Goal: Information Seeking & Learning: Learn about a topic

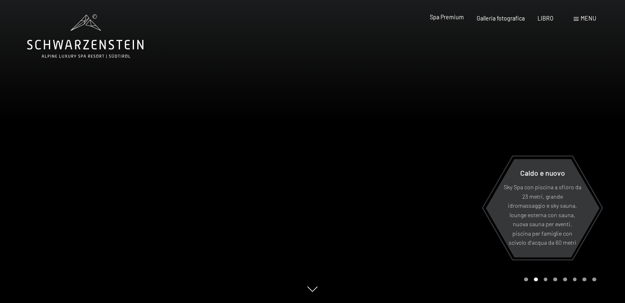
click at [452, 19] on font "Spa Premium" at bounding box center [447, 17] width 34 height 7
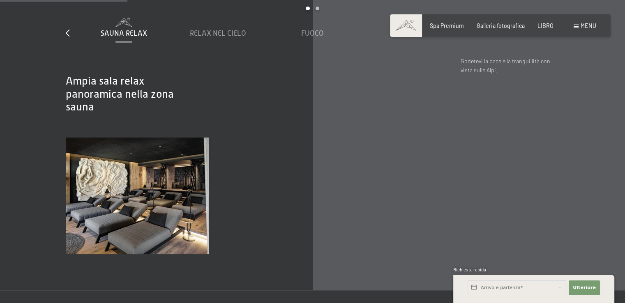
scroll to position [987, 0]
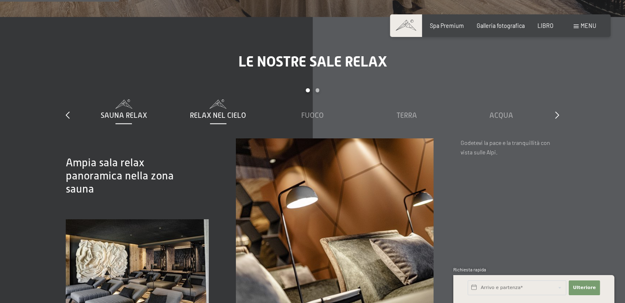
click at [222, 113] on font "Relax nel cielo" at bounding box center [218, 115] width 56 height 8
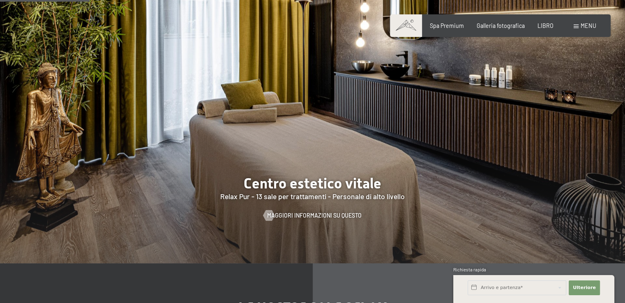
scroll to position [864, 0]
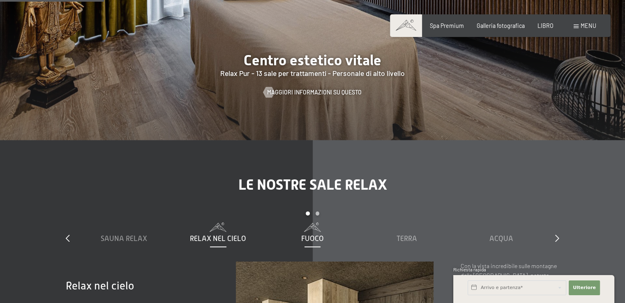
click at [312, 235] on font "Fuoco" at bounding box center [312, 239] width 23 height 8
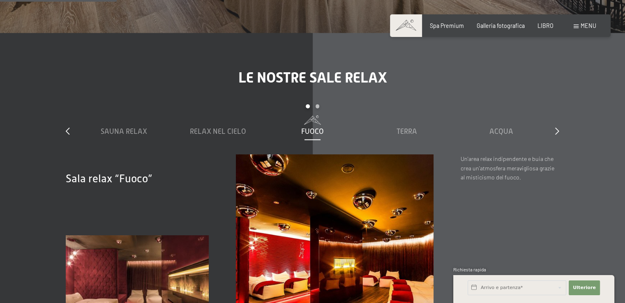
scroll to position [946, 0]
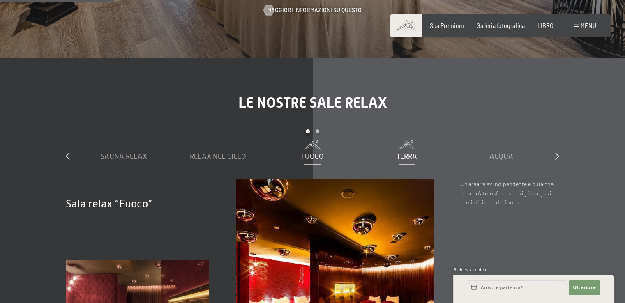
click at [405, 153] on font "Terra" at bounding box center [407, 157] width 21 height 8
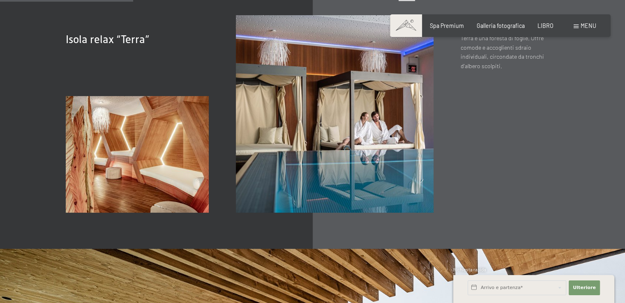
scroll to position [987, 0]
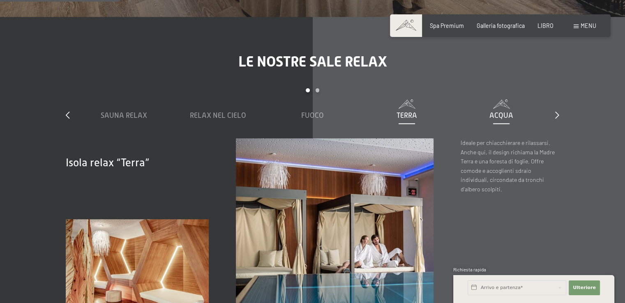
click at [505, 113] on font "Acqua" at bounding box center [502, 115] width 24 height 8
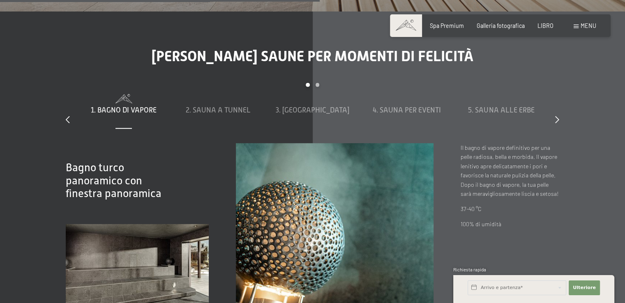
scroll to position [2303, 0]
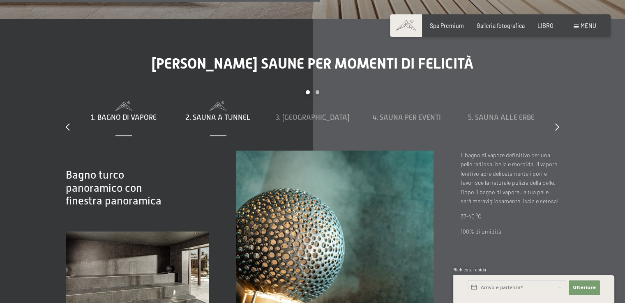
click at [235, 118] on font "2. Sauna a tunnel" at bounding box center [218, 117] width 65 height 8
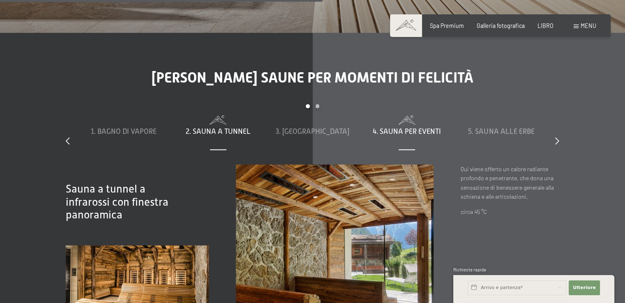
scroll to position [2262, 0]
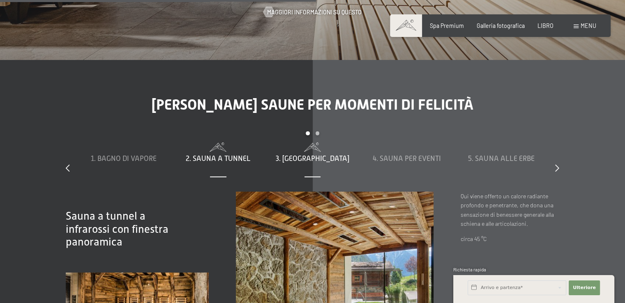
click at [318, 156] on font "3. Biosauna" at bounding box center [313, 159] width 74 height 8
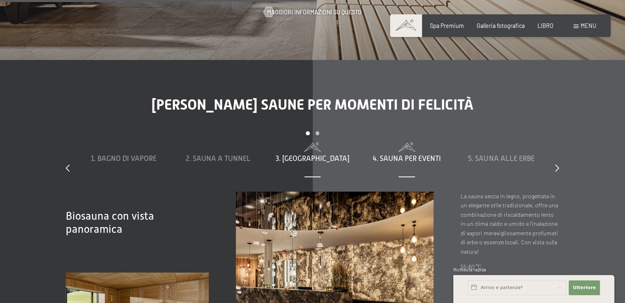
click at [426, 155] on font "4. Sauna per eventi" at bounding box center [407, 159] width 68 height 8
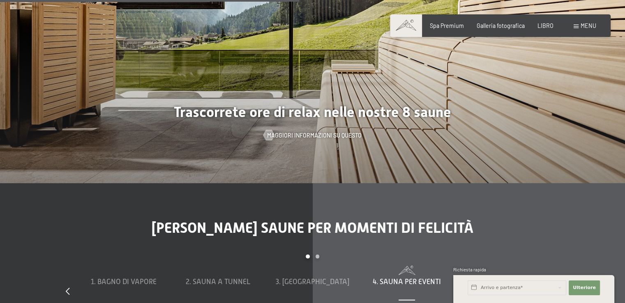
scroll to position [2179, 0]
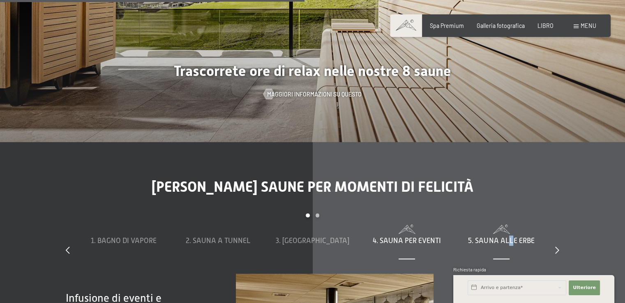
click at [512, 240] on font "5. Sauna alle erbe" at bounding box center [501, 241] width 66 height 8
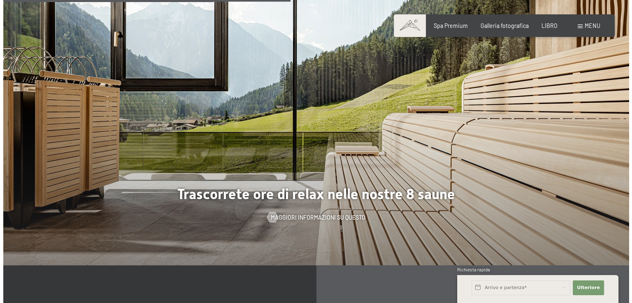
scroll to position [1768, 0]
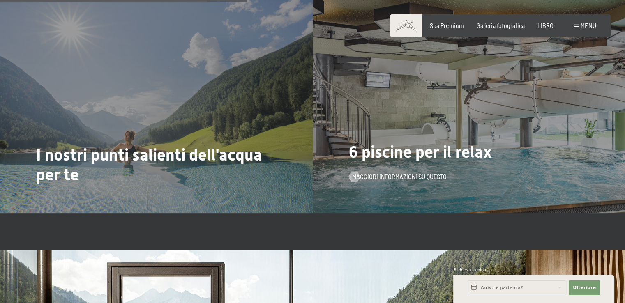
click at [418, 151] on font "6 piscine per il relax" at bounding box center [420, 152] width 143 height 19
click at [429, 177] on font "Maggiori informazioni su questo" at bounding box center [408, 177] width 95 height 7
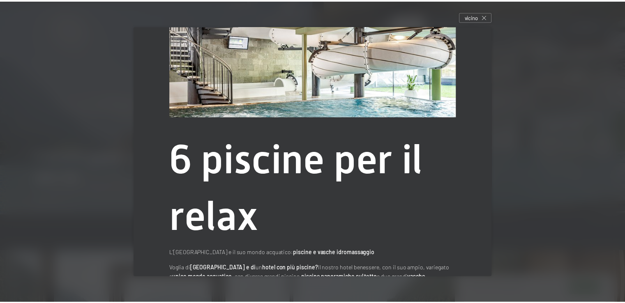
scroll to position [141, 0]
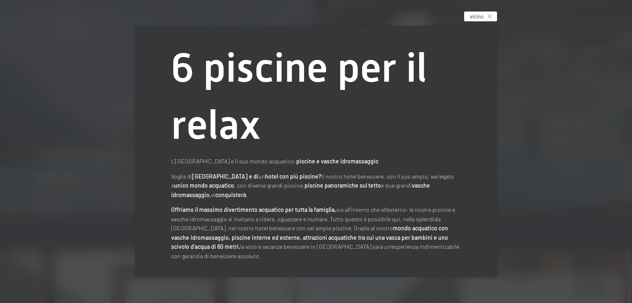
click at [491, 15] on icon at bounding box center [489, 16] width 4 height 4
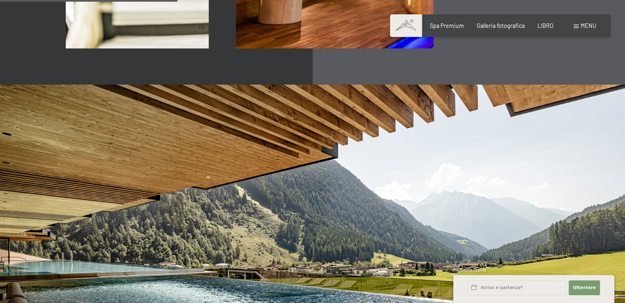
scroll to position [946, 0]
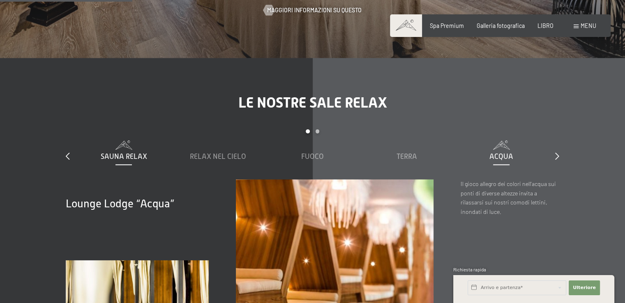
click at [128, 156] on font "Sauna Relax" at bounding box center [124, 157] width 46 height 8
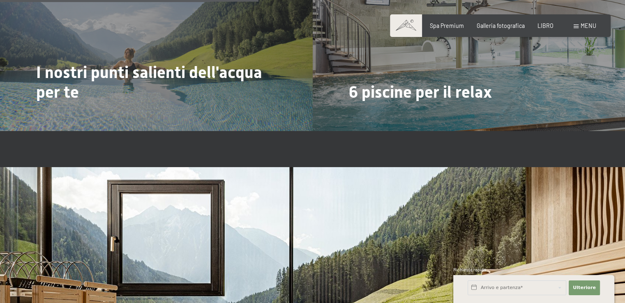
scroll to position [1850, 0]
click at [447, 25] on font "Spa Premium" at bounding box center [447, 24] width 34 height 7
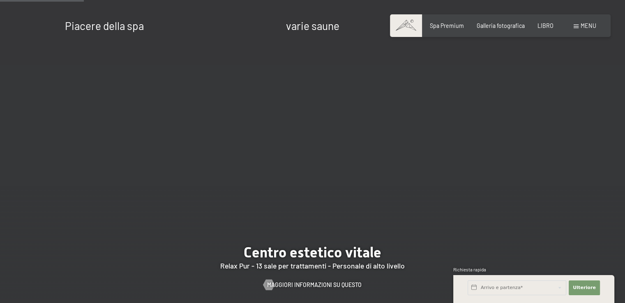
scroll to position [740, 0]
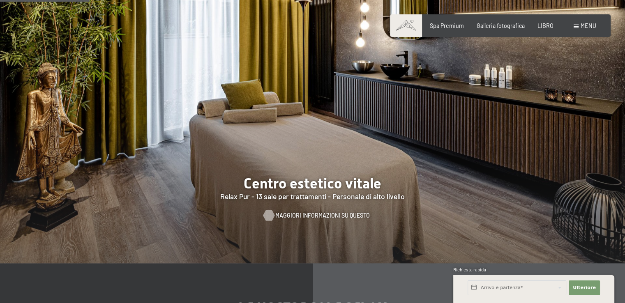
click at [323, 215] on font "Maggiori informazioni su questo" at bounding box center [323, 215] width 95 height 7
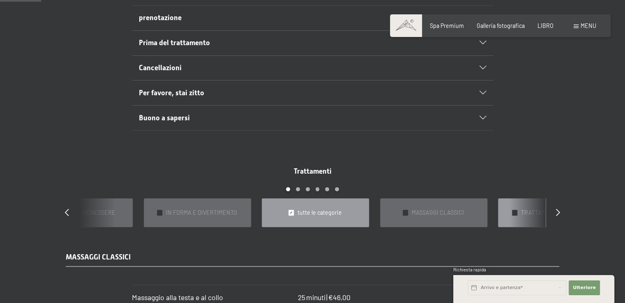
scroll to position [370, 0]
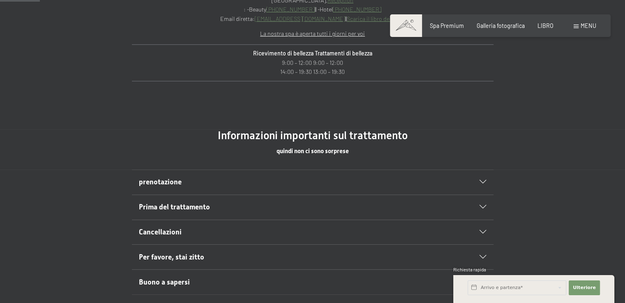
click at [483, 207] on icon at bounding box center [483, 208] width 7 height 4
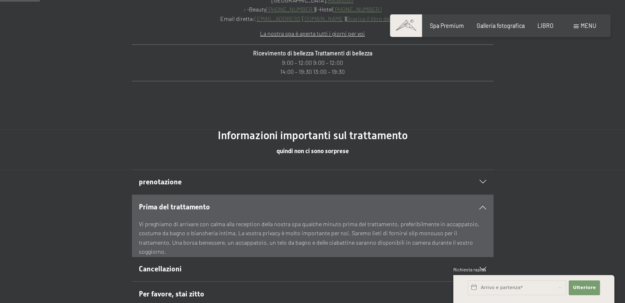
click at [483, 207] on icon at bounding box center [483, 208] width 7 height 4
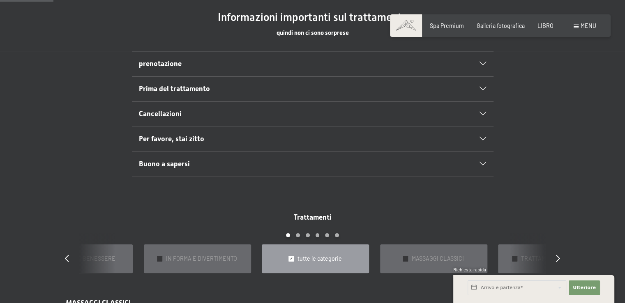
scroll to position [493, 0]
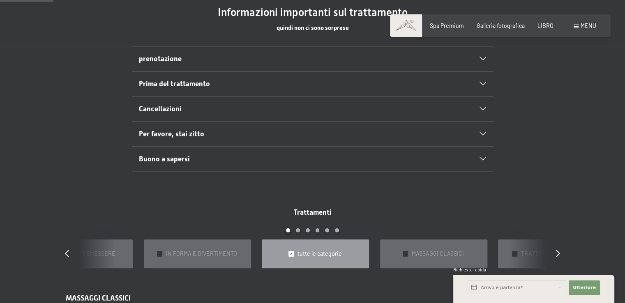
click at [484, 133] on icon at bounding box center [483, 134] width 7 height 4
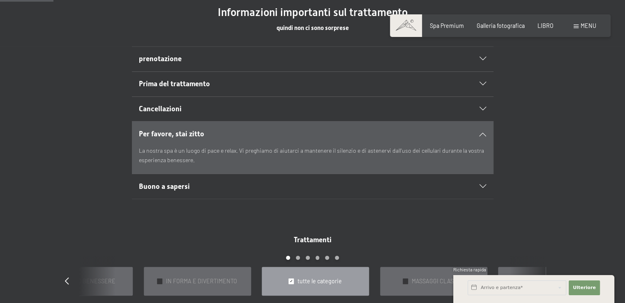
click at [484, 133] on icon at bounding box center [483, 134] width 7 height 4
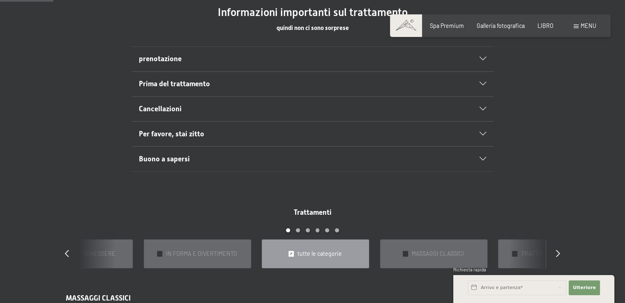
click at [484, 158] on icon at bounding box center [483, 159] width 7 height 4
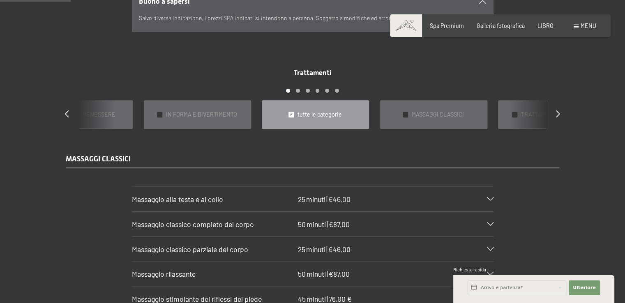
scroll to position [658, 0]
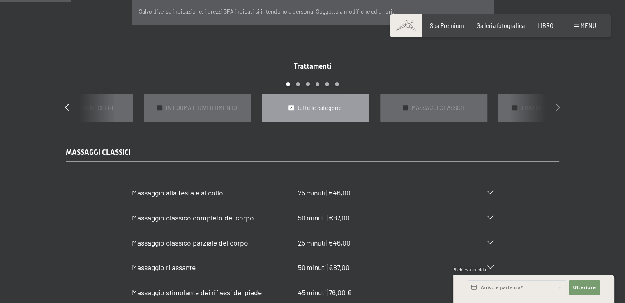
click at [559, 104] on icon at bounding box center [558, 107] width 4 height 7
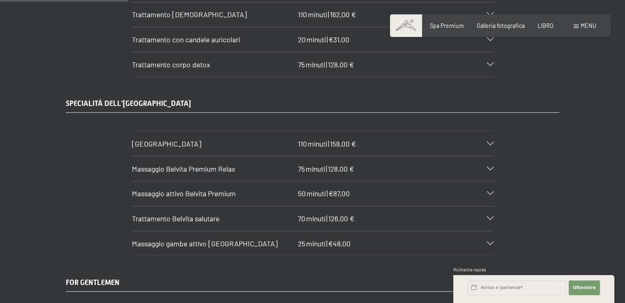
scroll to position [1193, 0]
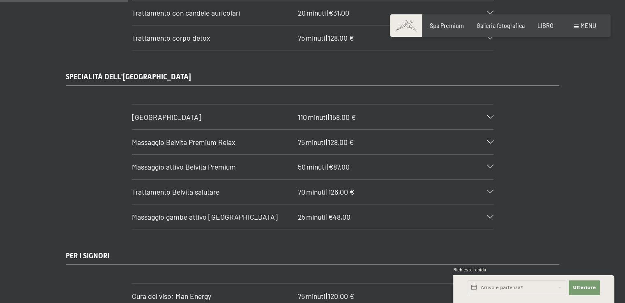
click at [491, 141] on icon at bounding box center [490, 143] width 7 height 4
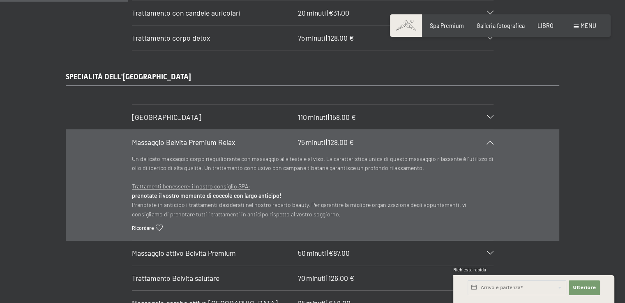
click at [490, 130] on div "Massaggio Belvita Premium Relax 75 minuti | 128,00 €" at bounding box center [313, 142] width 362 height 25
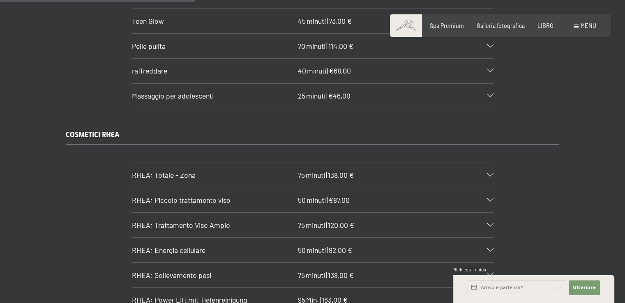
scroll to position [1809, 0]
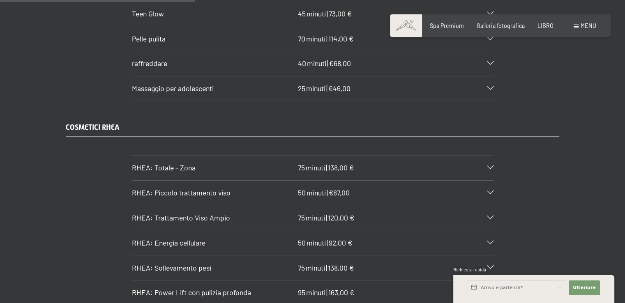
click at [489, 166] on icon at bounding box center [490, 168] width 7 height 4
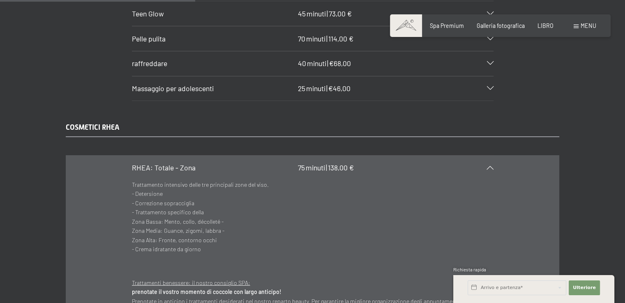
click at [489, 166] on icon at bounding box center [490, 168] width 7 height 4
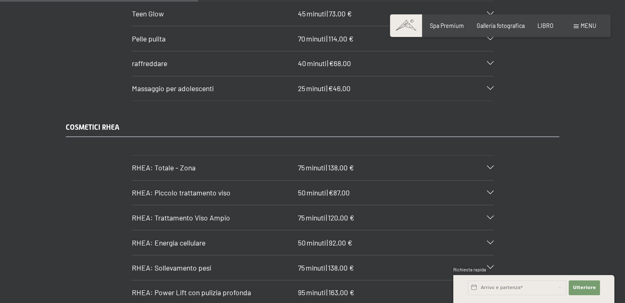
scroll to position [1933, 0]
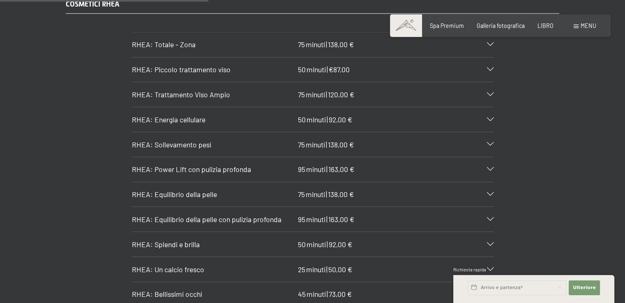
click at [491, 118] on icon at bounding box center [490, 120] width 7 height 4
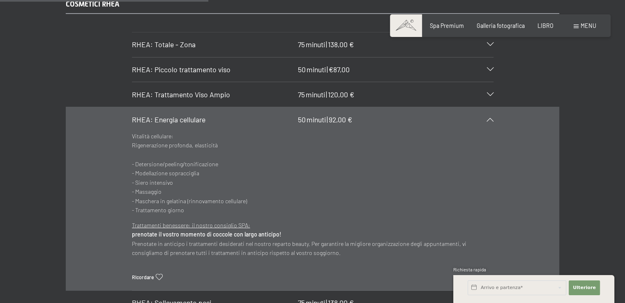
click at [491, 118] on icon at bounding box center [490, 120] width 7 height 4
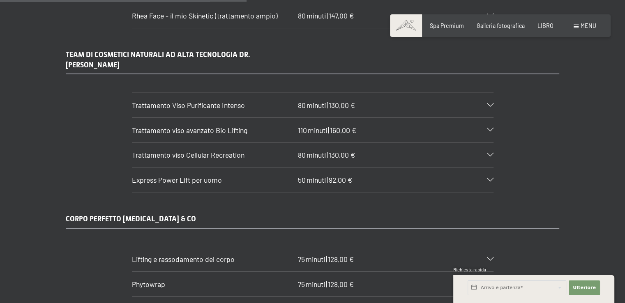
scroll to position [2303, 0]
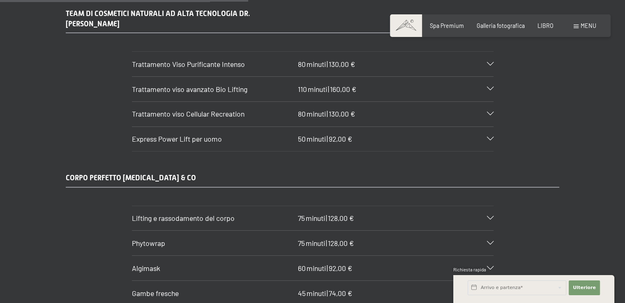
click at [490, 242] on icon at bounding box center [490, 244] width 7 height 4
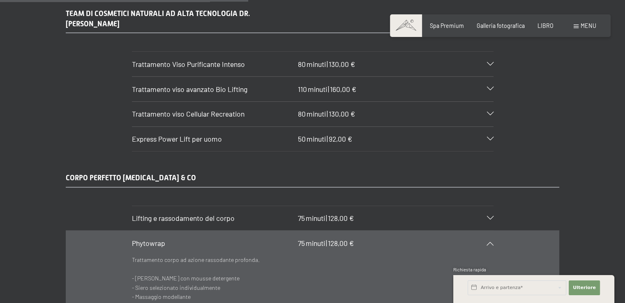
click at [490, 231] on div "Phytowrap 75 minuti | 128,00 €" at bounding box center [313, 243] width 362 height 25
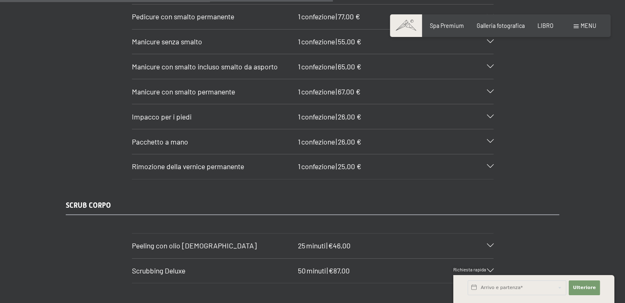
scroll to position [3249, 0]
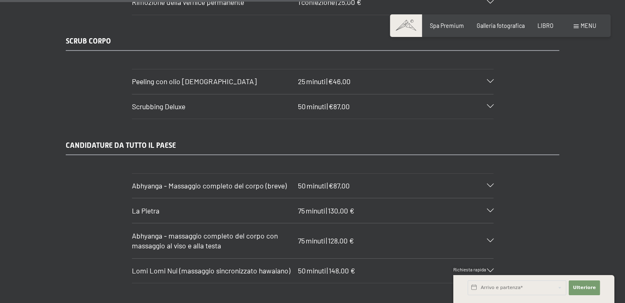
click at [492, 184] on icon at bounding box center [490, 186] width 7 height 4
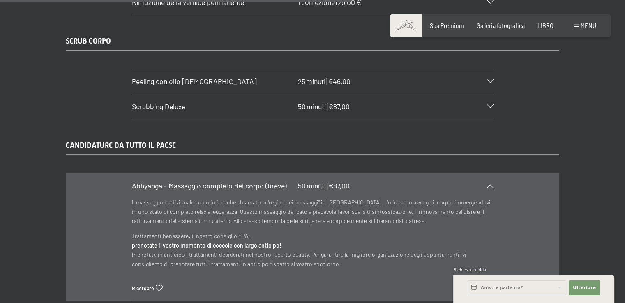
click at [492, 184] on icon at bounding box center [490, 186] width 7 height 4
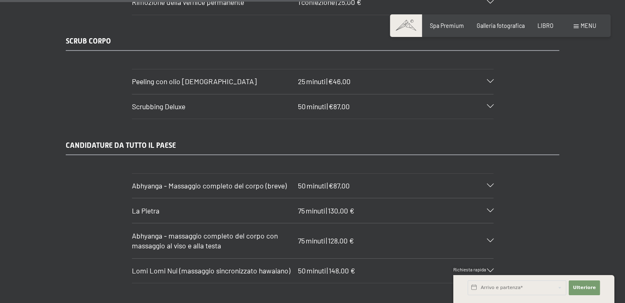
click at [489, 209] on icon at bounding box center [490, 211] width 7 height 4
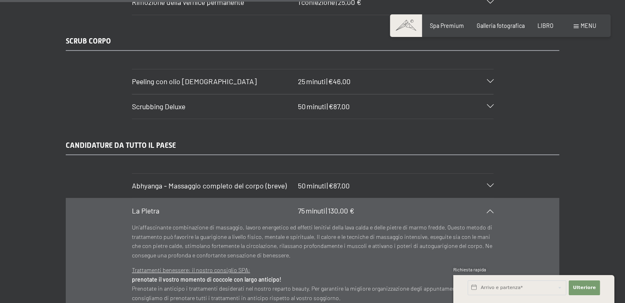
click at [490, 209] on icon at bounding box center [490, 211] width 7 height 4
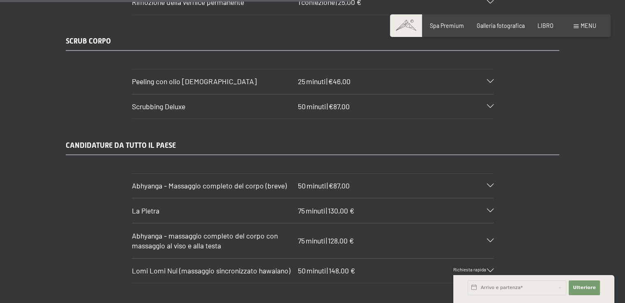
click at [490, 269] on icon at bounding box center [490, 271] width 7 height 4
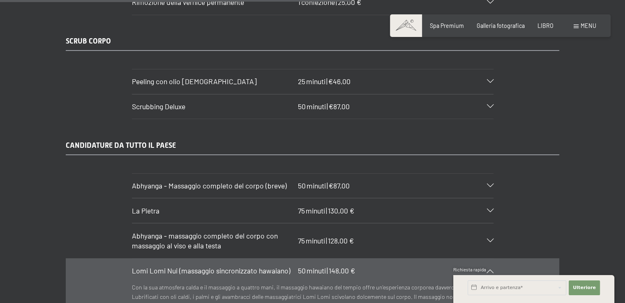
click at [491, 269] on icon at bounding box center [490, 271] width 7 height 4
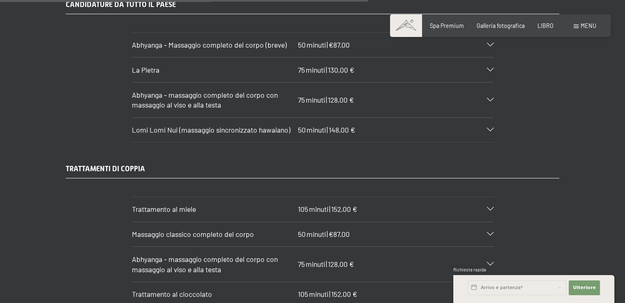
scroll to position [3413, 0]
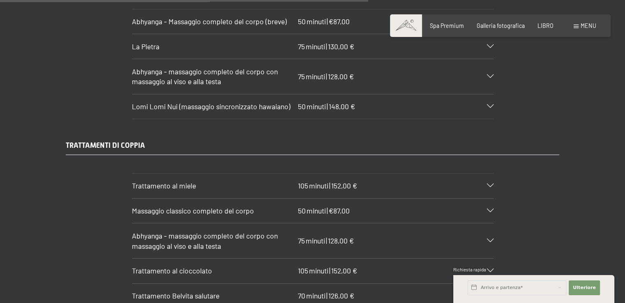
click at [491, 269] on icon at bounding box center [490, 271] width 7 height 4
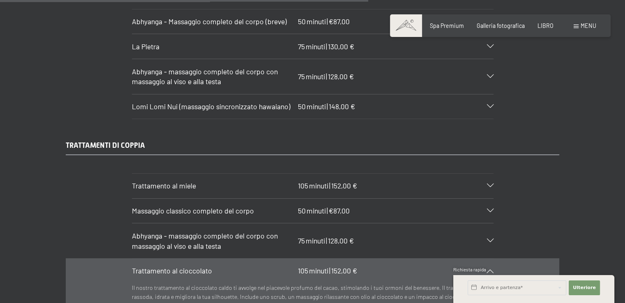
click at [488, 269] on icon at bounding box center [490, 271] width 7 height 4
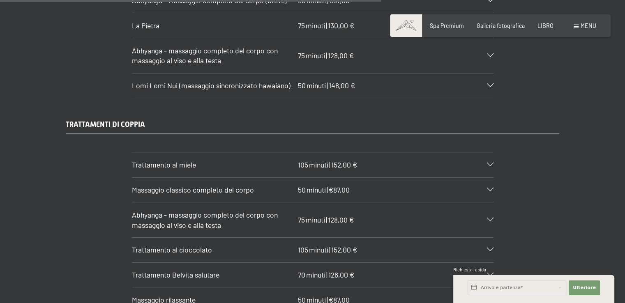
scroll to position [3536, 0]
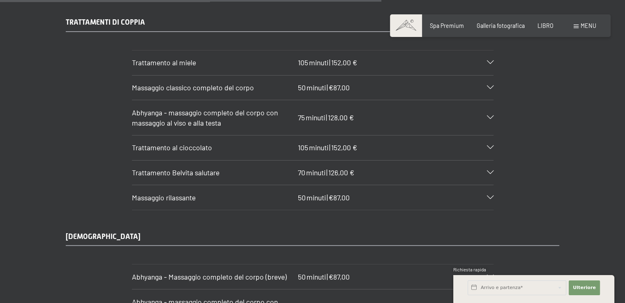
click at [489, 171] on icon at bounding box center [490, 173] width 7 height 4
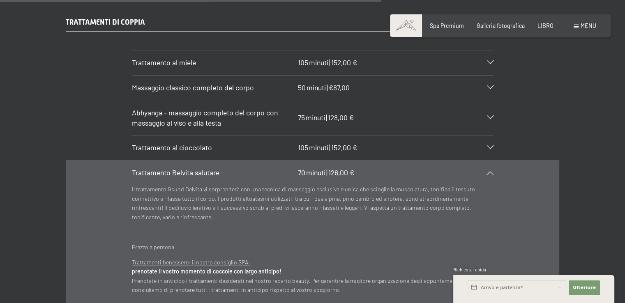
click at [492, 171] on icon at bounding box center [490, 173] width 7 height 4
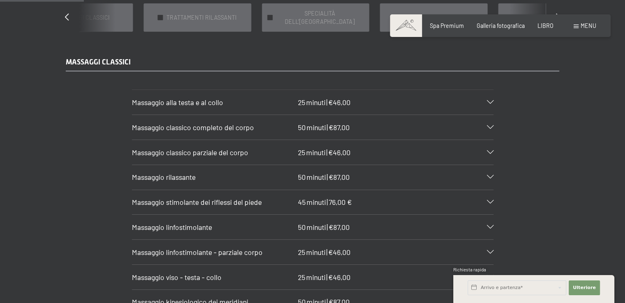
scroll to position [783, 0]
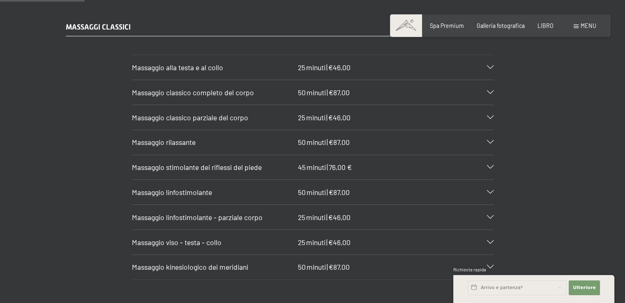
click at [489, 191] on icon at bounding box center [490, 193] width 7 height 4
